Goal: Communication & Community: Answer question/provide support

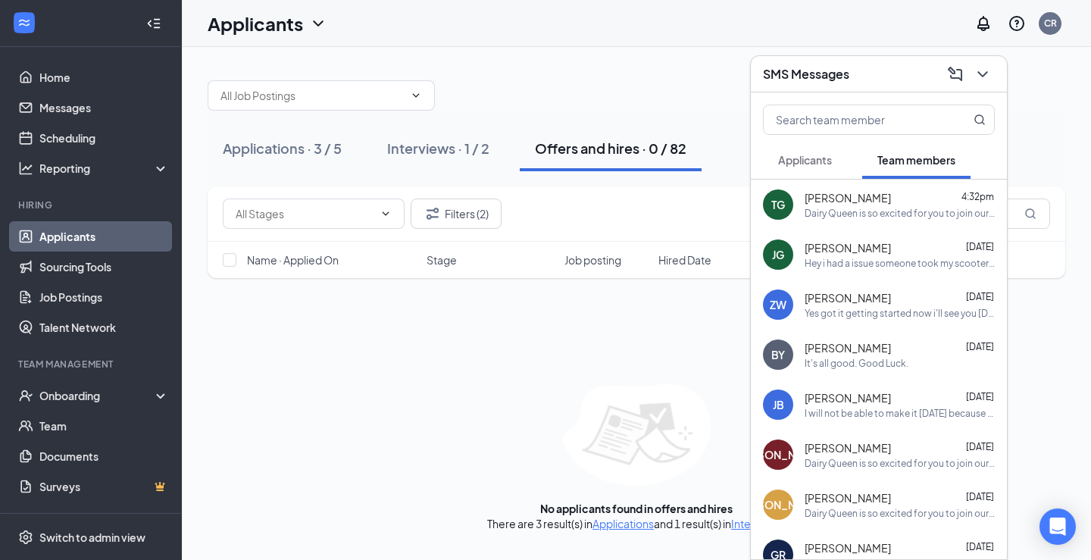
click at [790, 157] on span "Applicants" at bounding box center [805, 160] width 54 height 14
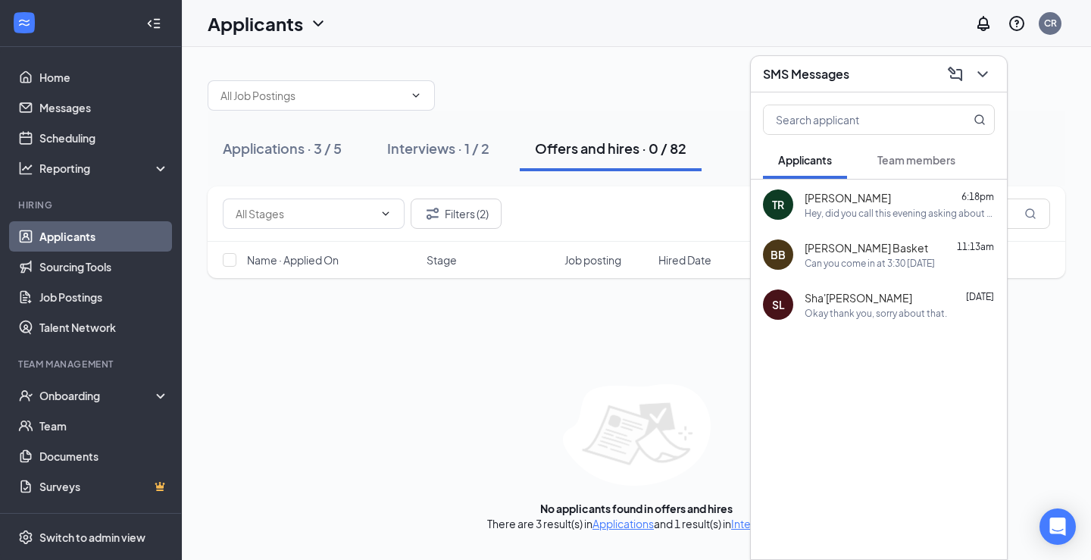
click at [909, 150] on button "Team members" at bounding box center [916, 160] width 108 height 38
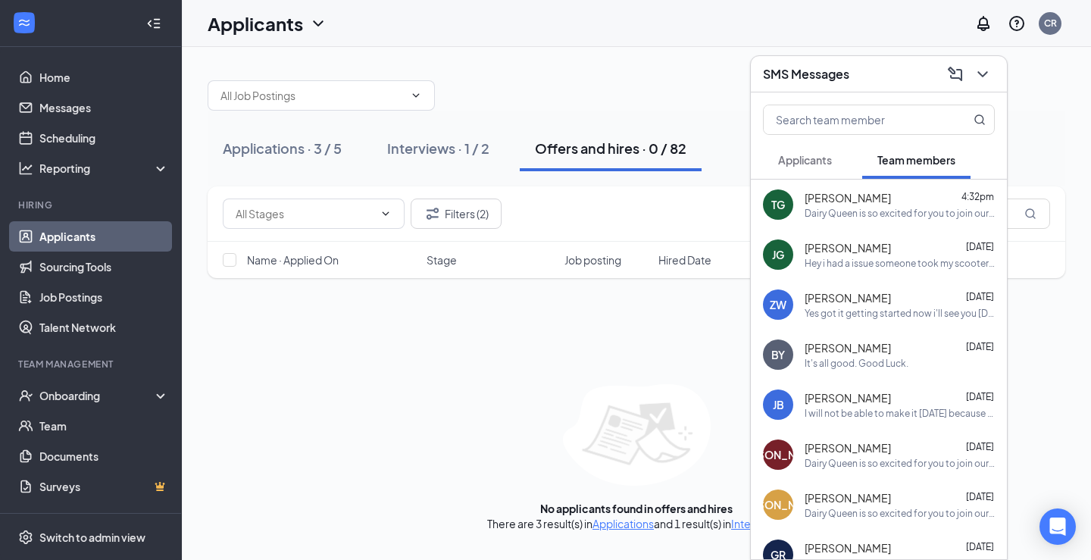
click at [903, 198] on div "[PERSON_NAME] 4:32pm" at bounding box center [900, 197] width 190 height 15
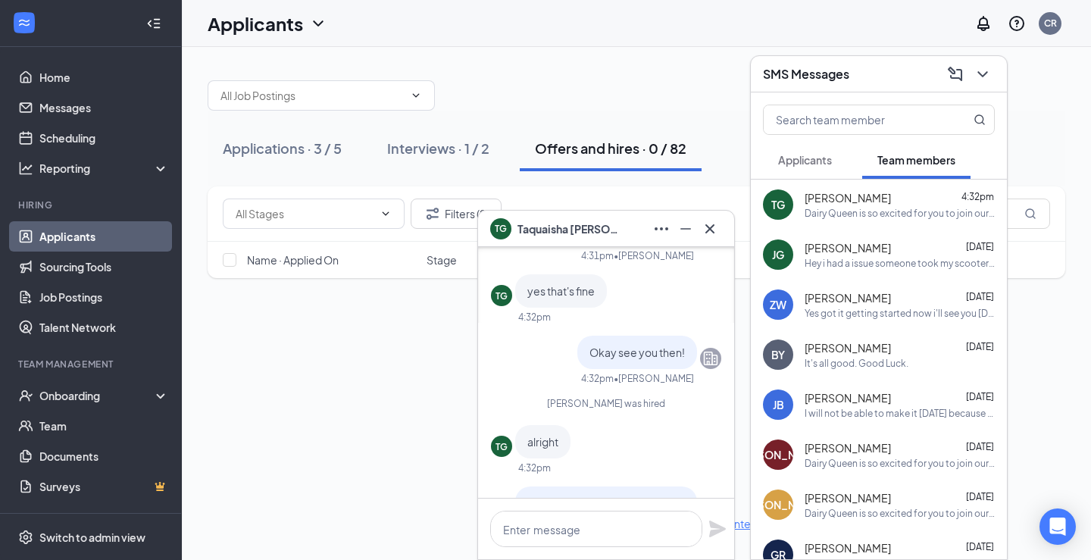
scroll to position [-152, 0]
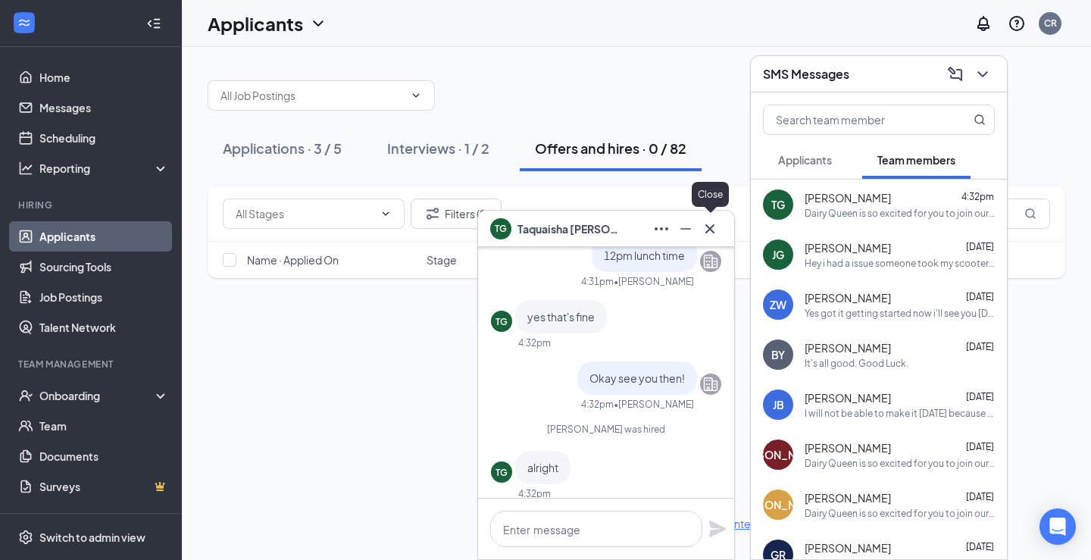
click at [714, 227] on icon "Cross" at bounding box center [710, 229] width 18 height 18
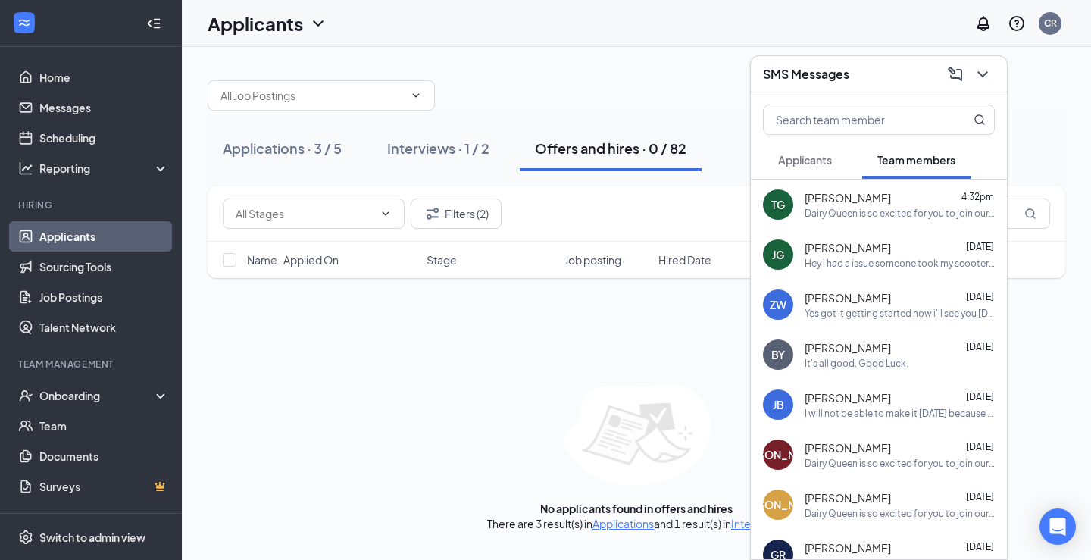
click at [878, 251] on span "[PERSON_NAME]" at bounding box center [848, 247] width 86 height 15
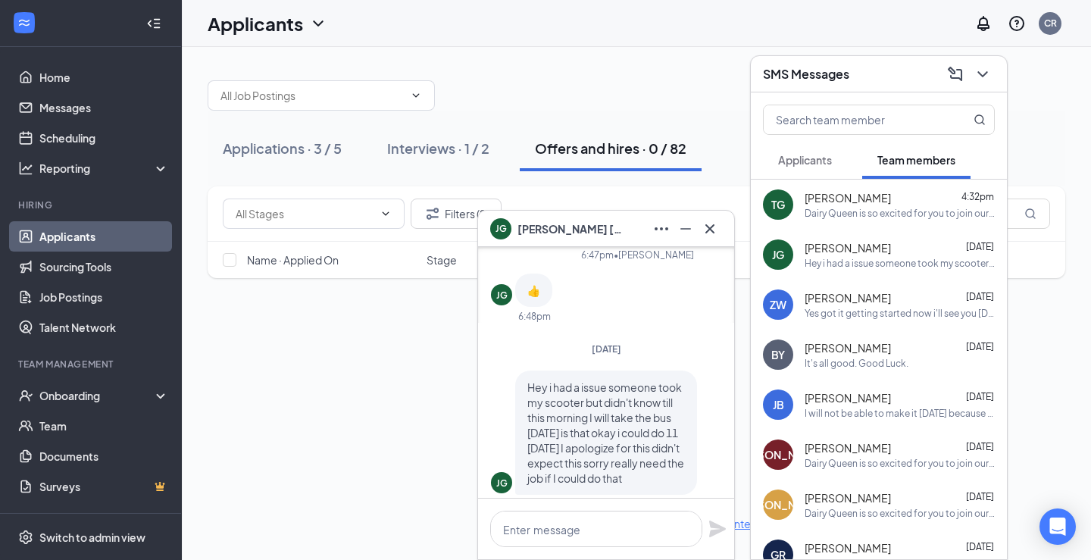
scroll to position [0, 0]
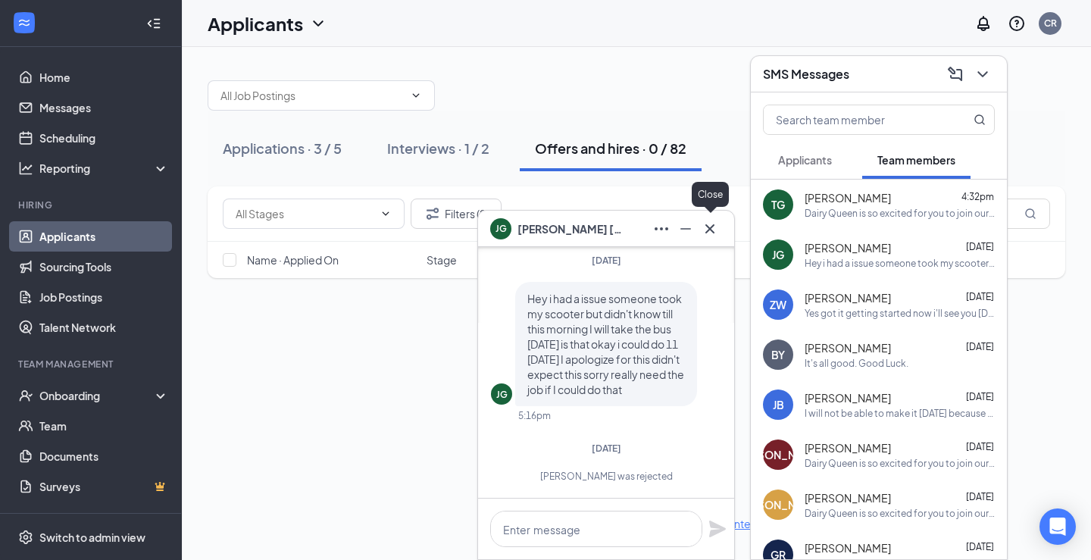
click at [712, 230] on icon "Cross" at bounding box center [709, 228] width 9 height 9
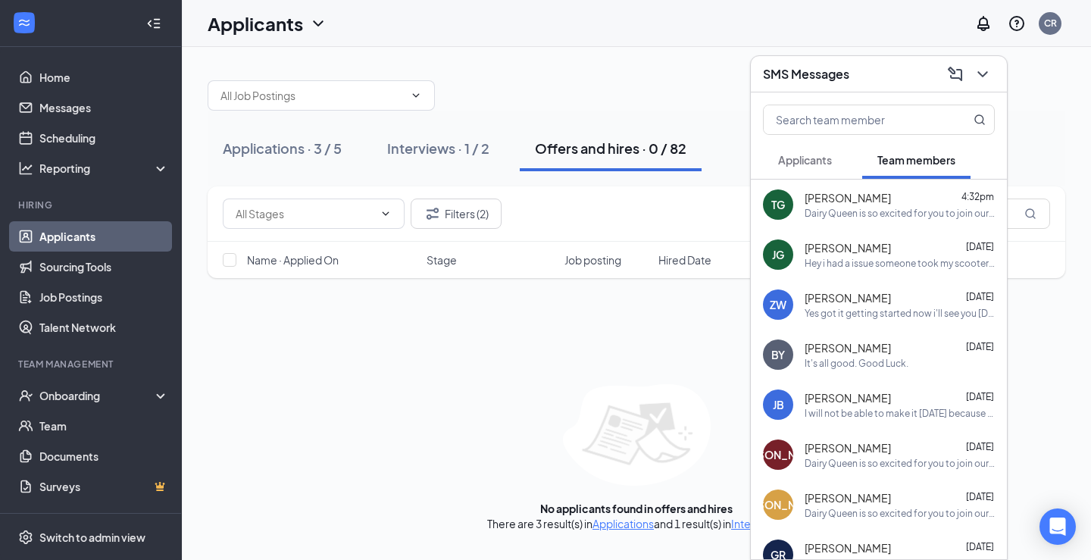
click at [801, 163] on span "Applicants" at bounding box center [805, 160] width 54 height 14
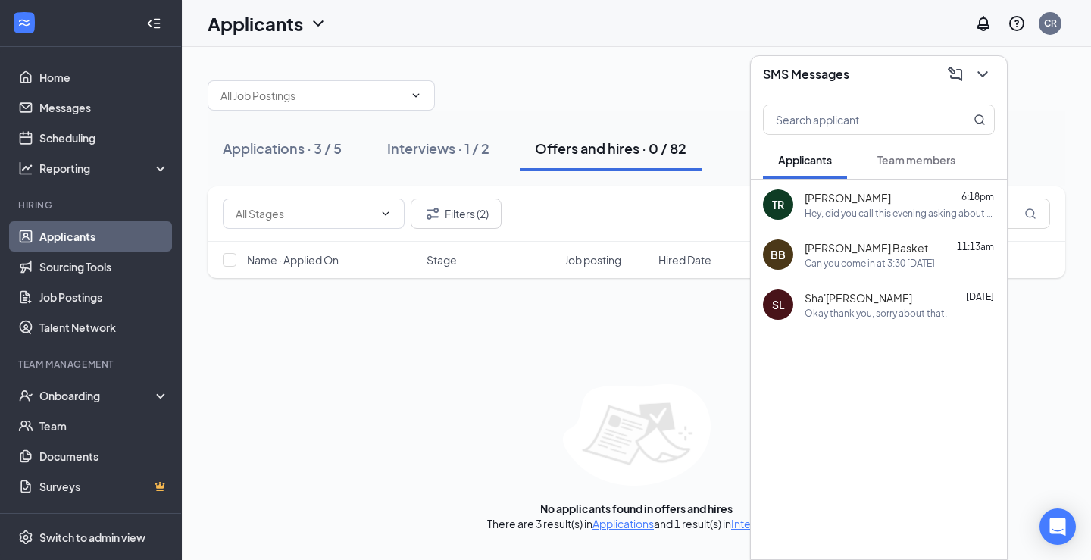
click at [796, 183] on div "TR [PERSON_NAME] 6:18pm Hey, did you call this evening asking about an intervie…" at bounding box center [879, 205] width 256 height 50
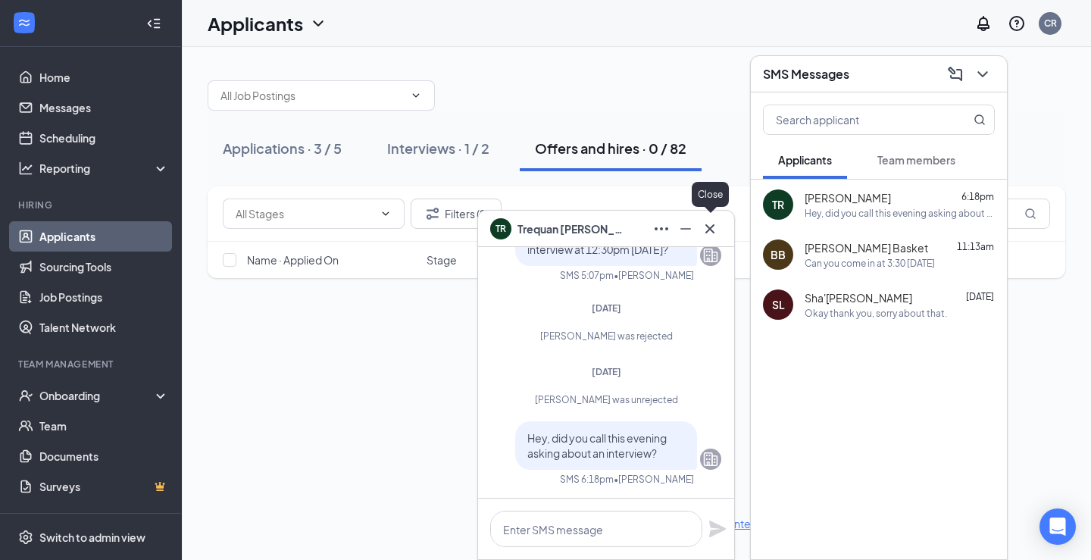
click at [720, 232] on button at bounding box center [710, 229] width 24 height 24
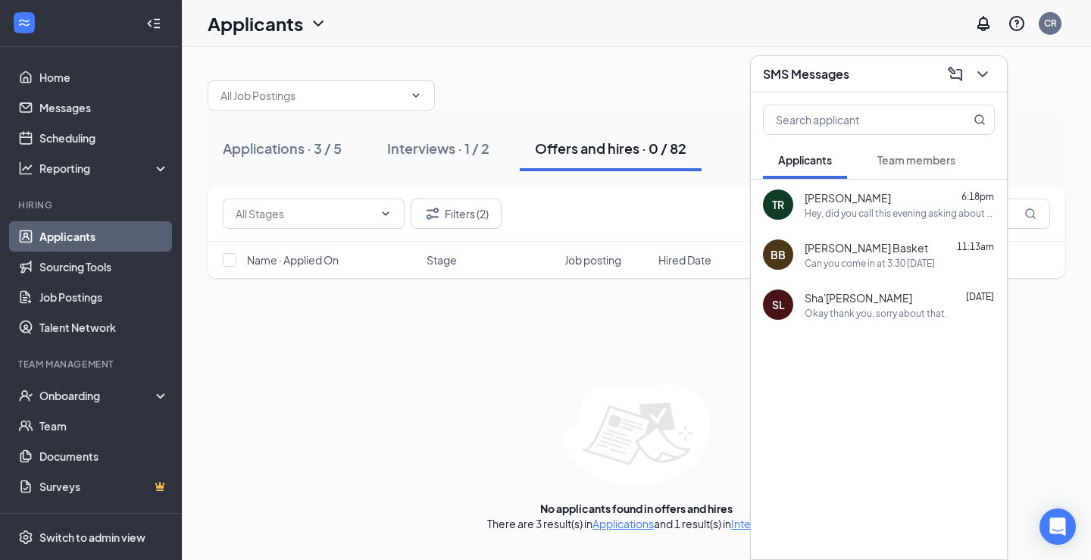
click at [856, 292] on span "Sha'[PERSON_NAME]" at bounding box center [859, 297] width 108 height 15
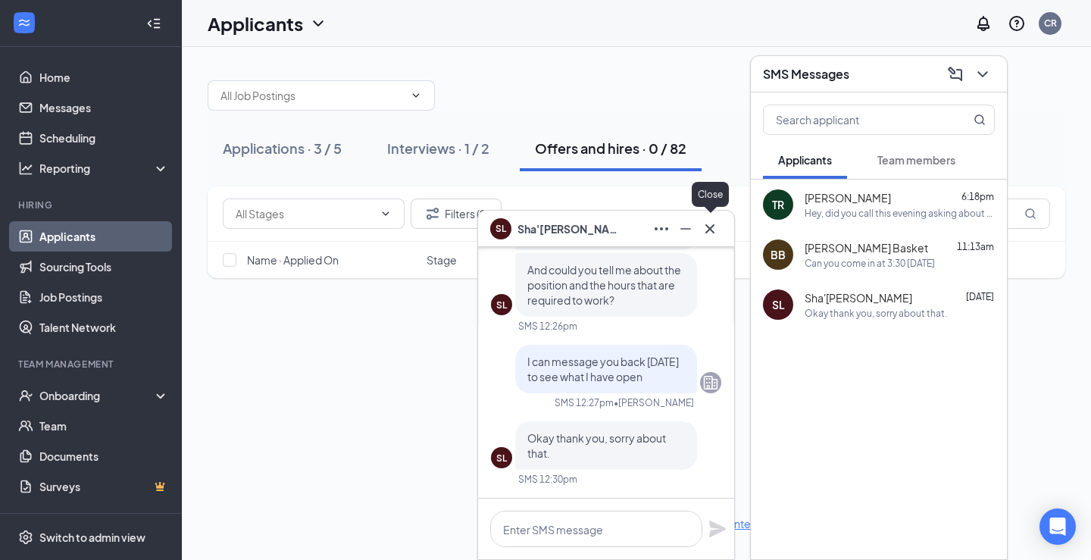
click at [715, 234] on icon "Cross" at bounding box center [710, 229] width 18 height 18
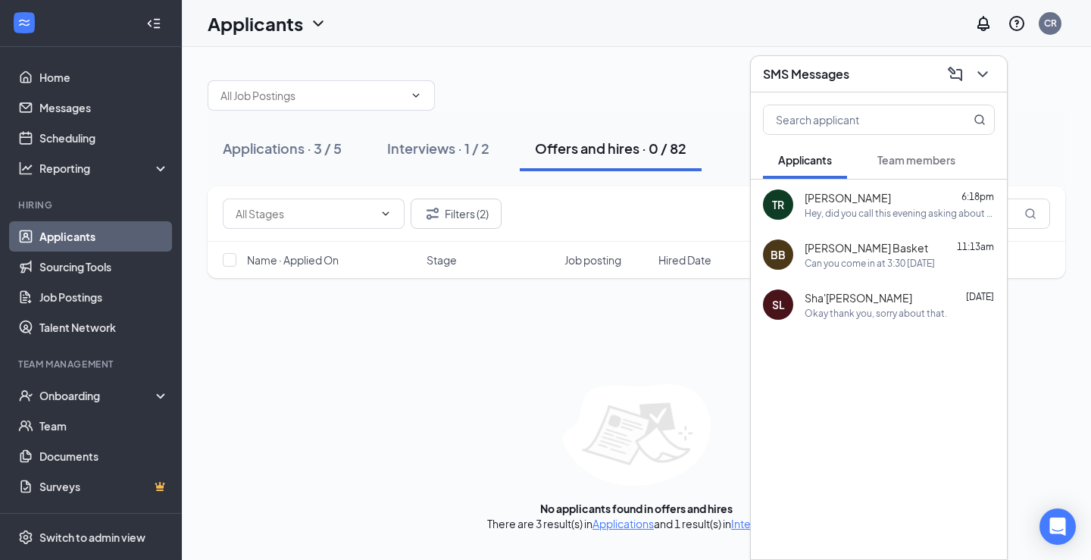
click at [766, 69] on h3 "SMS Messages" at bounding box center [806, 74] width 86 height 17
